Goal: Check status: Check status

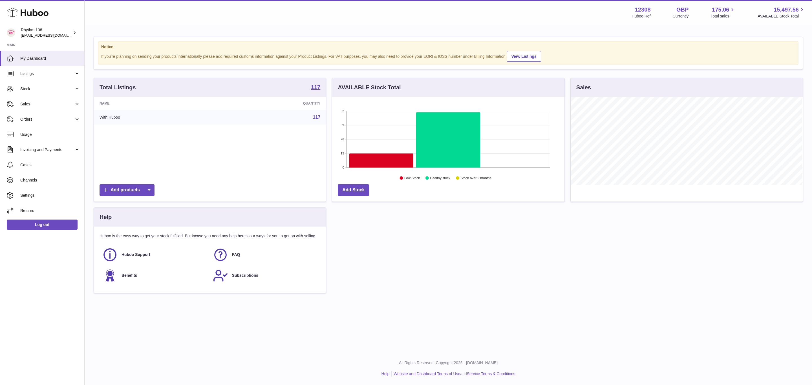
scroll to position [88, 232]
click at [31, 119] on span "Orders" at bounding box center [47, 119] width 54 height 5
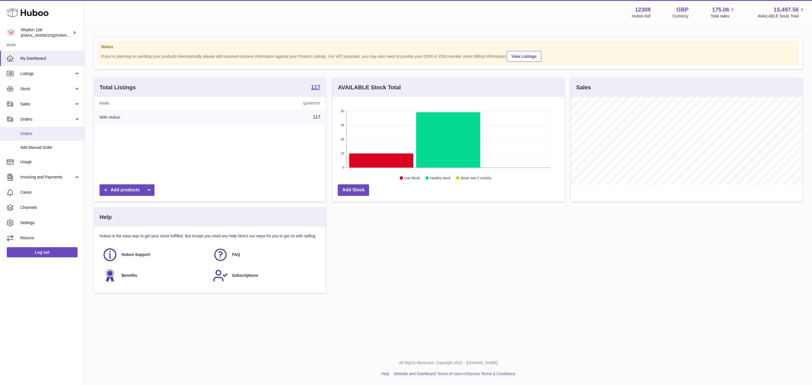
click at [31, 135] on span "Orders" at bounding box center [50, 133] width 60 height 5
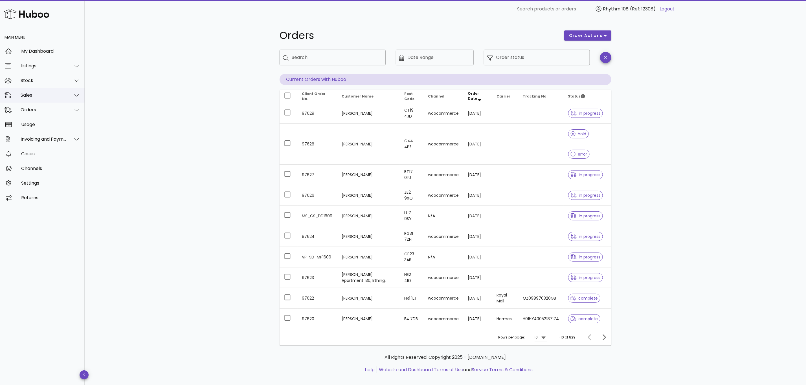
click at [33, 97] on div "Sales" at bounding box center [44, 95] width 46 height 5
click at [27, 107] on div "Sales" at bounding box center [50, 109] width 60 height 5
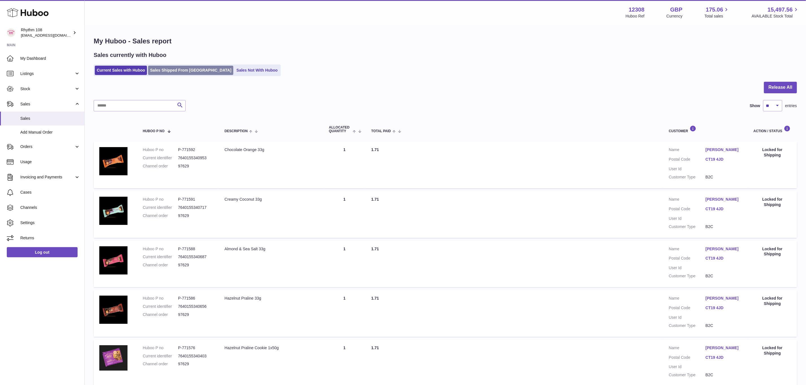
click at [169, 69] on link "Sales Shipped From [GEOGRAPHIC_DATA]" at bounding box center [190, 70] width 85 height 9
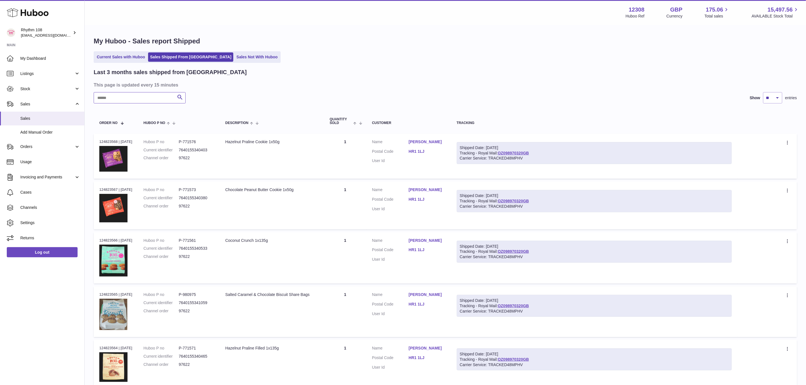
click at [142, 98] on input "text" at bounding box center [140, 97] width 92 height 11
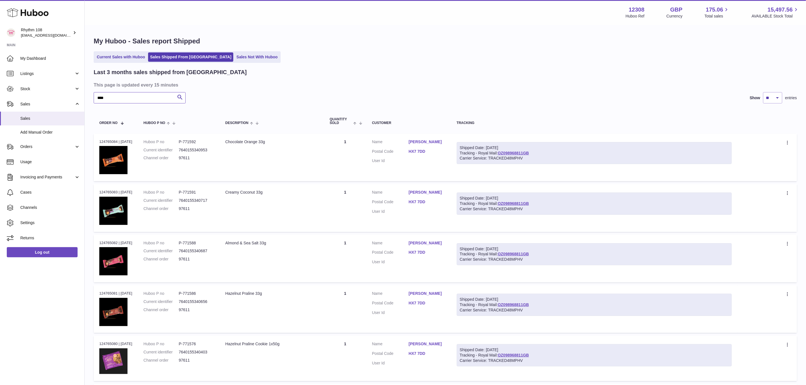
type input "****"
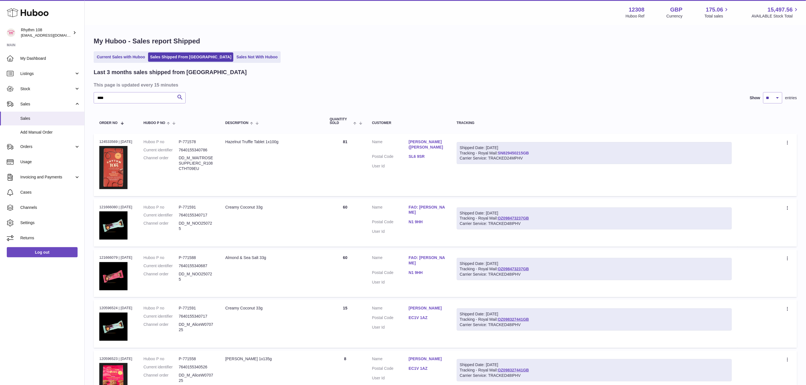
click at [529, 153] on link "SN829450215GB" at bounding box center [513, 153] width 31 height 5
click at [422, 155] on link "SL6 9SR" at bounding box center [427, 156] width 37 height 5
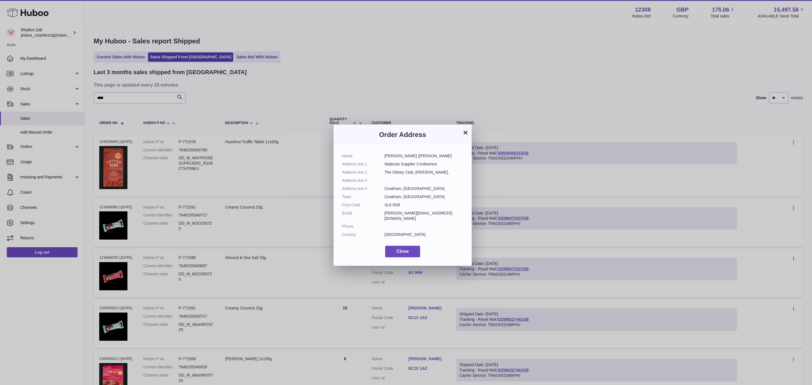
drag, startPoint x: 400, startPoint y: 204, endPoint x: 381, endPoint y: 204, distance: 19.5
click at [381, 204] on dl "Name Hannah McGowan (Nicole Kiff Address line 1 Waitrose Supplier Conference Ad…" at bounding box center [402, 196] width 121 height 87
copy dl "SL6 9SR"
click at [464, 132] on button "×" at bounding box center [465, 132] width 7 height 7
